Goal: Find specific page/section: Find specific page/section

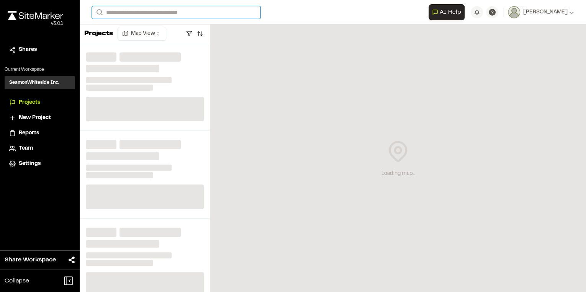
click at [135, 11] on input "Search" at bounding box center [176, 12] width 168 height 13
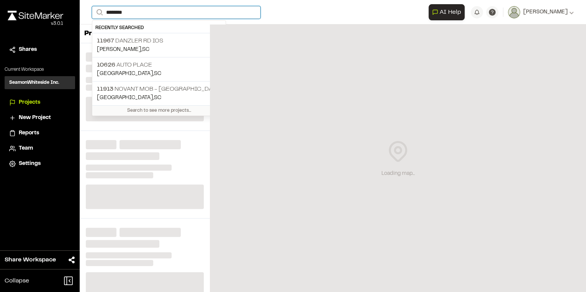
click at [142, 11] on input "*******" at bounding box center [176, 12] width 168 height 13
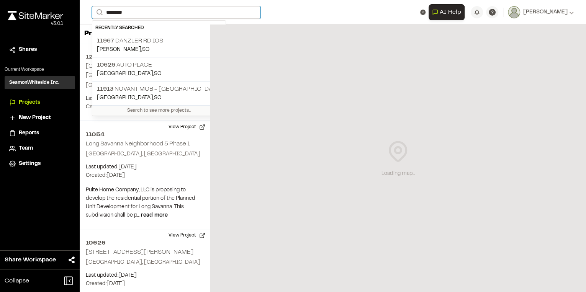
click at [151, 11] on input "*******" at bounding box center [176, 12] width 168 height 13
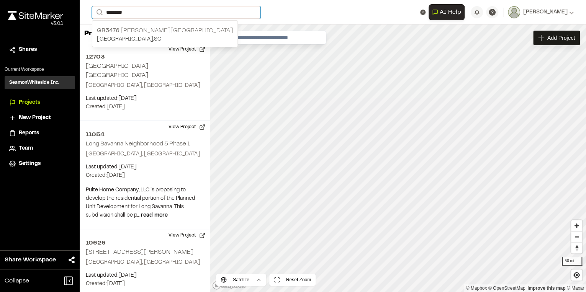
type input "*******"
click at [152, 24] on div "GR3476 [PERSON_NAME][GEOGRAPHIC_DATA] , [GEOGRAPHIC_DATA]" at bounding box center [164, 35] width 145 height 24
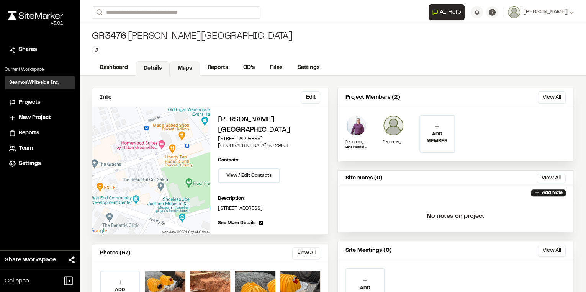
click at [181, 67] on link "Maps" at bounding box center [185, 68] width 30 height 15
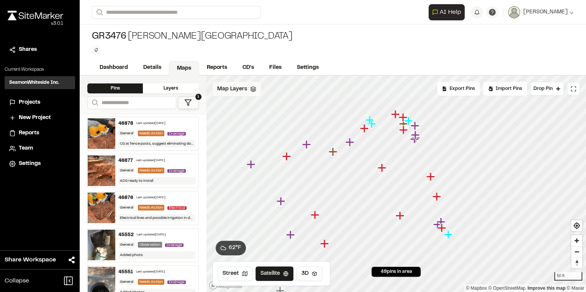
click at [227, 89] on span "Map Layers" at bounding box center [232, 89] width 30 height 8
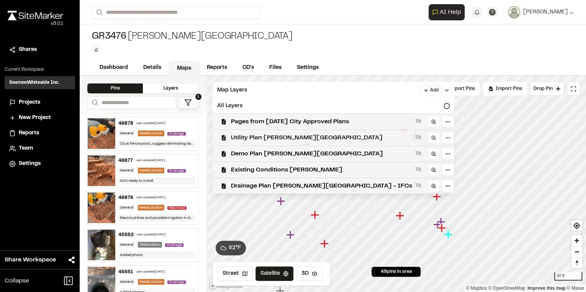
click at [268, 136] on span "Utility Plan [PERSON_NAME][GEOGRAPHIC_DATA]" at bounding box center [321, 137] width 181 height 9
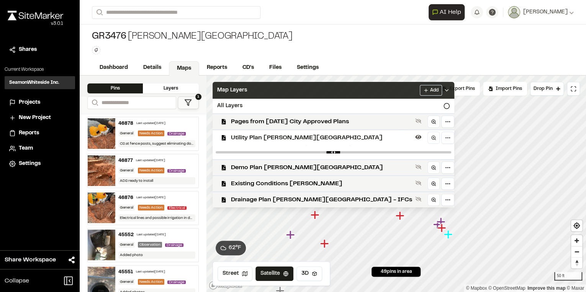
click at [258, 86] on div "Map Layers Add" at bounding box center [333, 90] width 242 height 17
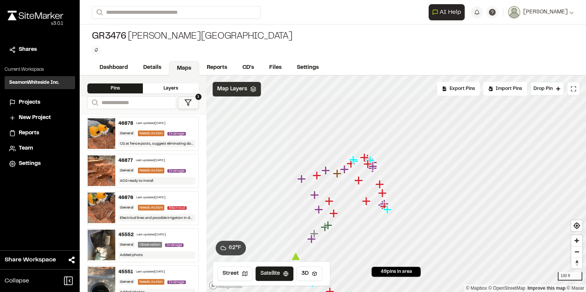
click at [242, 95] on div "Map Layers" at bounding box center [236, 89] width 48 height 15
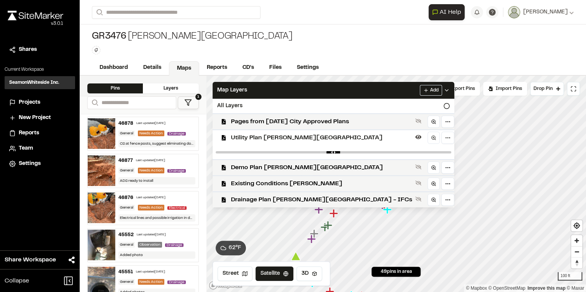
click at [242, 142] on span "Utility Plan [PERSON_NAME][GEOGRAPHIC_DATA]" at bounding box center [321, 137] width 181 height 9
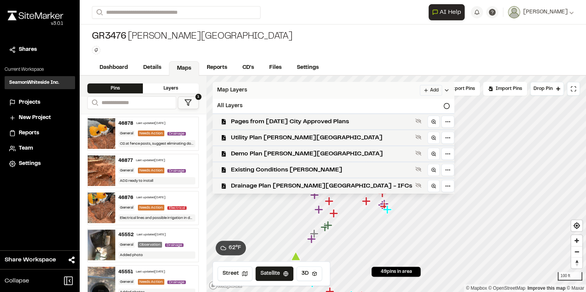
click at [244, 89] on span "Map Layers" at bounding box center [232, 90] width 30 height 8
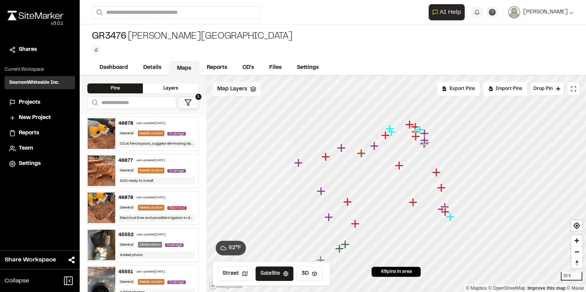
click at [222, 87] on span "Map Layers" at bounding box center [232, 89] width 30 height 8
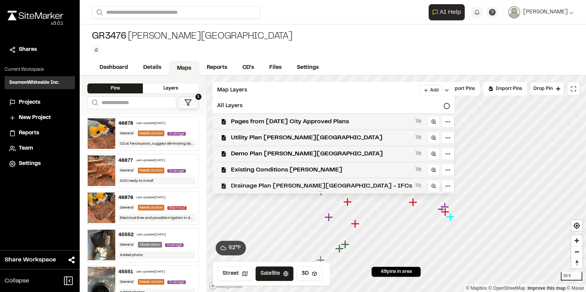
click at [251, 186] on span "Drainage Plan [PERSON_NAME][GEOGRAPHIC_DATA] - IFCs" at bounding box center [321, 185] width 181 height 9
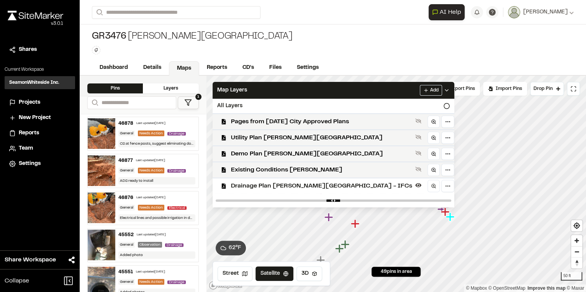
click at [250, 186] on span "Drainage Plan [PERSON_NAME][GEOGRAPHIC_DATA] - IFCs" at bounding box center [321, 185] width 181 height 9
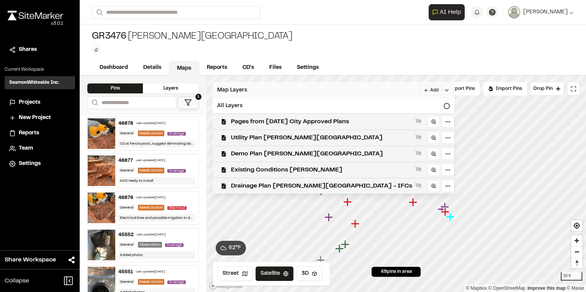
click at [260, 92] on div "Map Layers Add" at bounding box center [333, 90] width 242 height 17
